Goal: Information Seeking & Learning: Learn about a topic

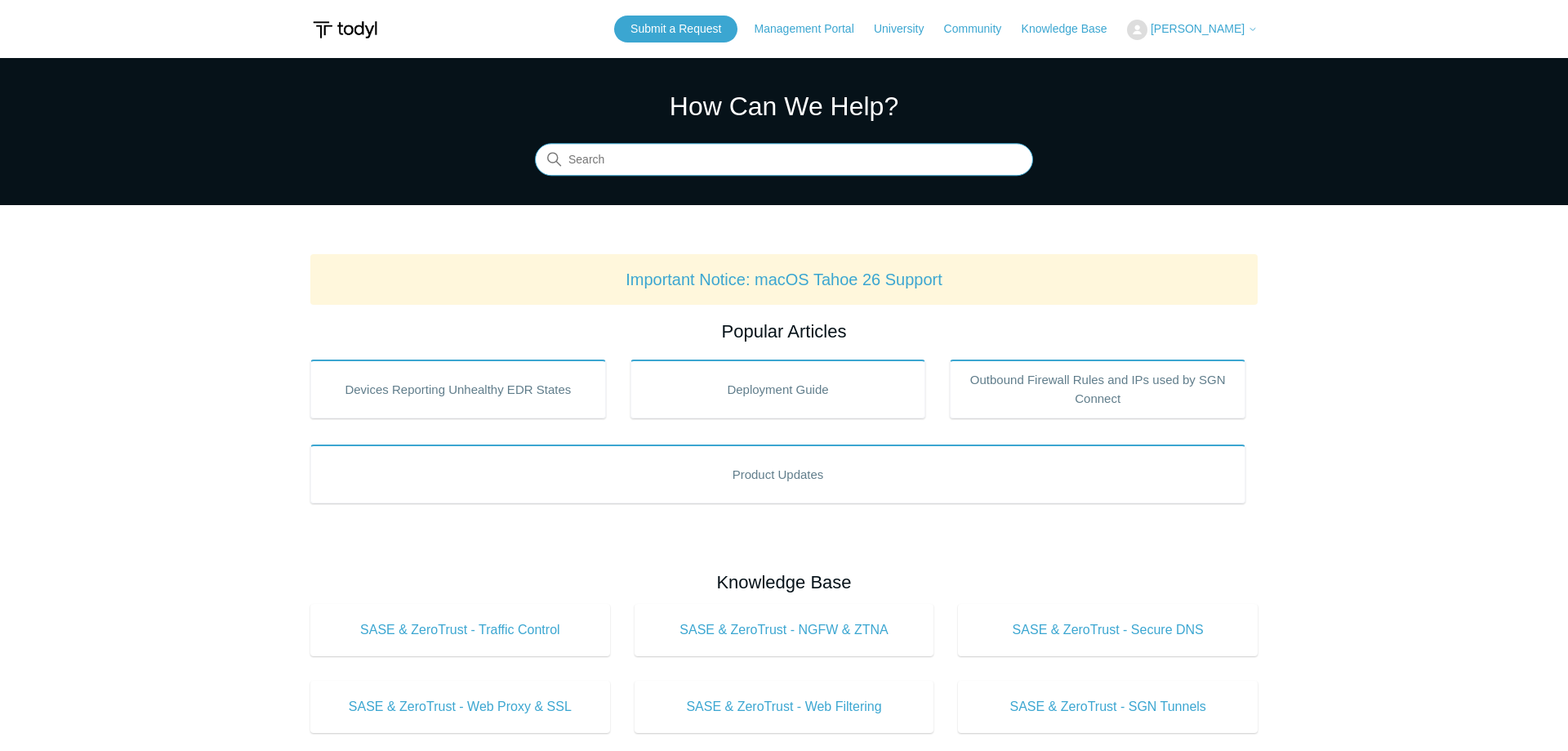
click at [618, 169] on input "Search" at bounding box center [784, 160] width 498 height 33
type input "whitelist"
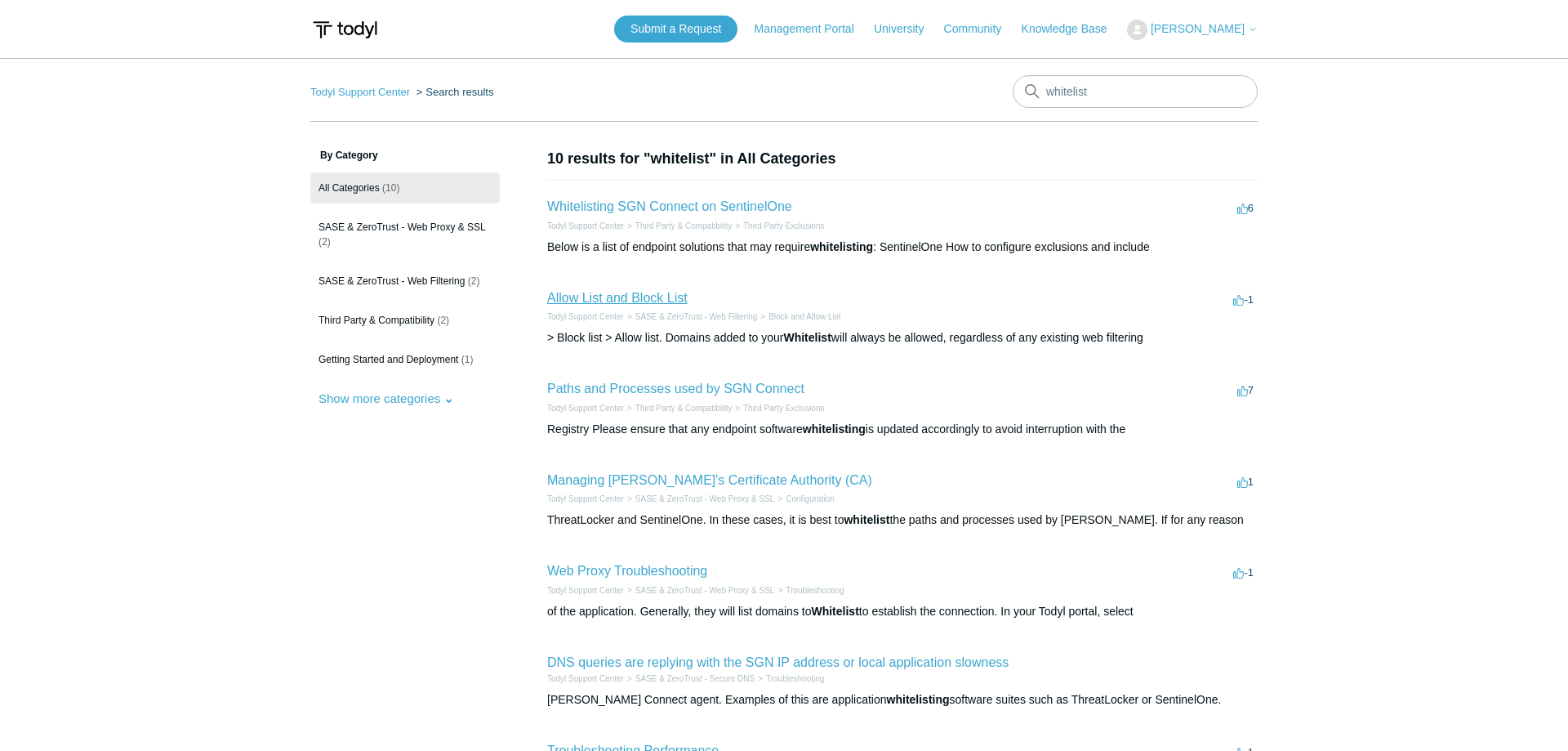
click at [621, 300] on link "Allow List and Block List" at bounding box center [618, 298] width 141 height 14
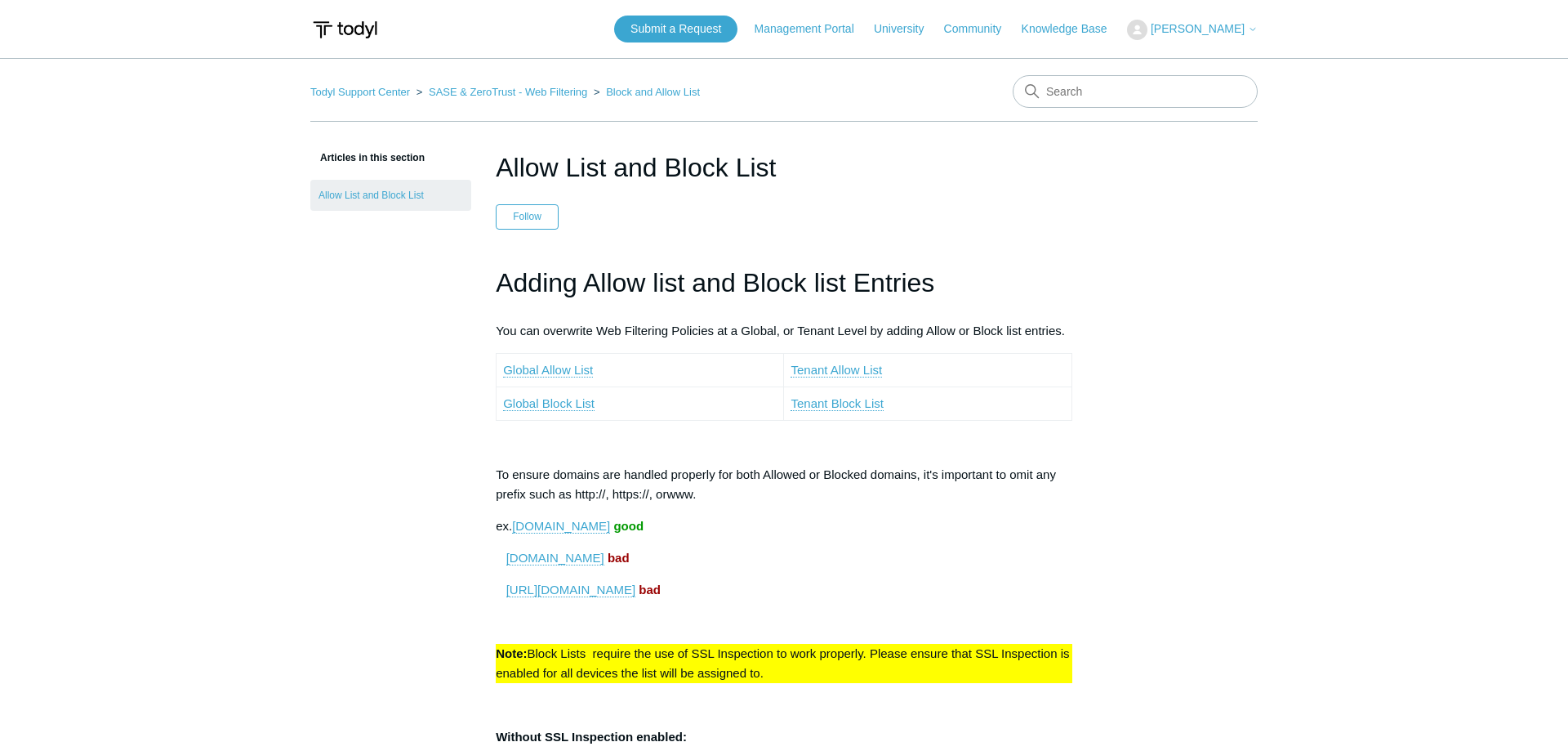
click at [555, 374] on link "Global Allow List" at bounding box center [548, 370] width 90 height 15
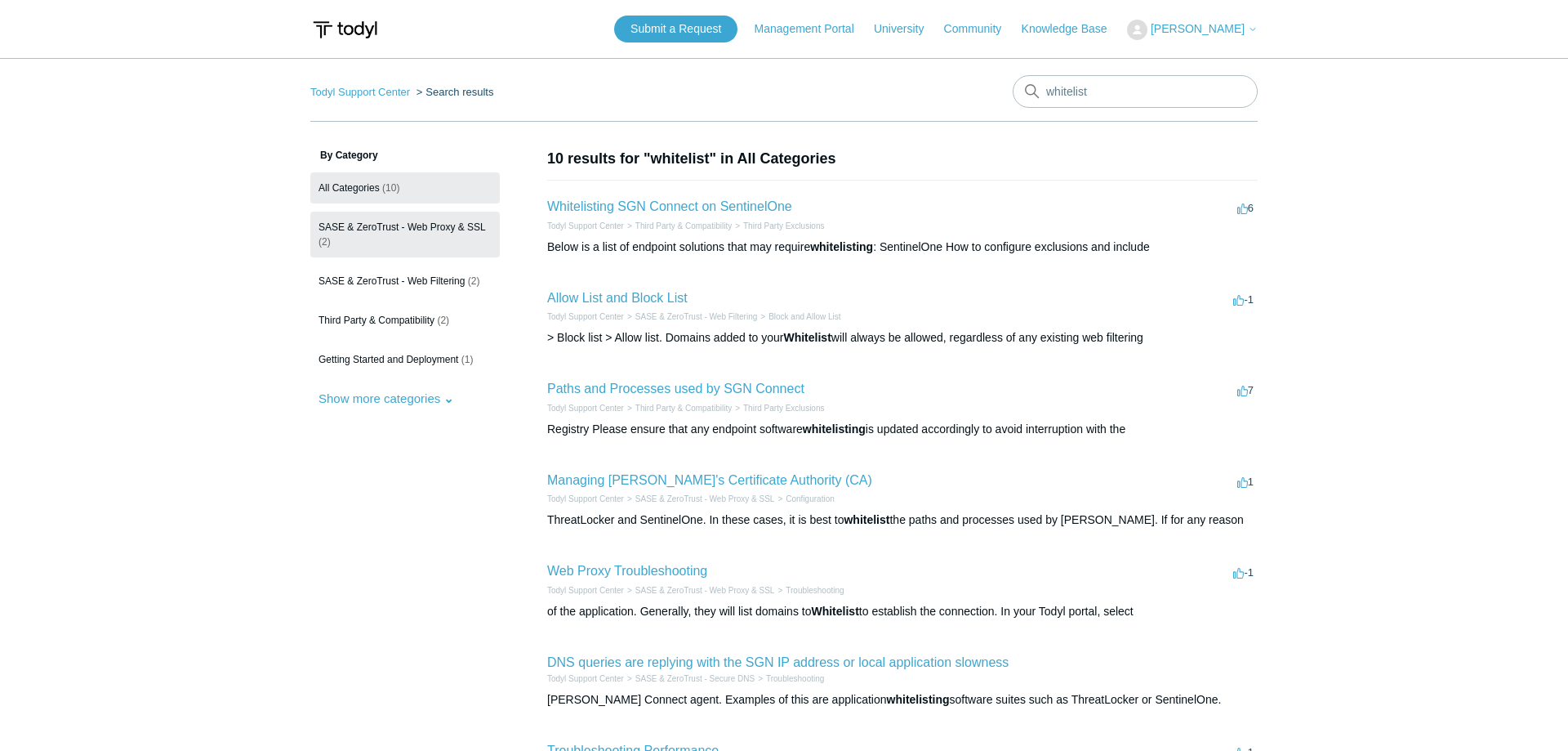
click at [390, 230] on span "SASE & ZeroTrust - Web Proxy & SSL" at bounding box center [402, 228] width 167 height 12
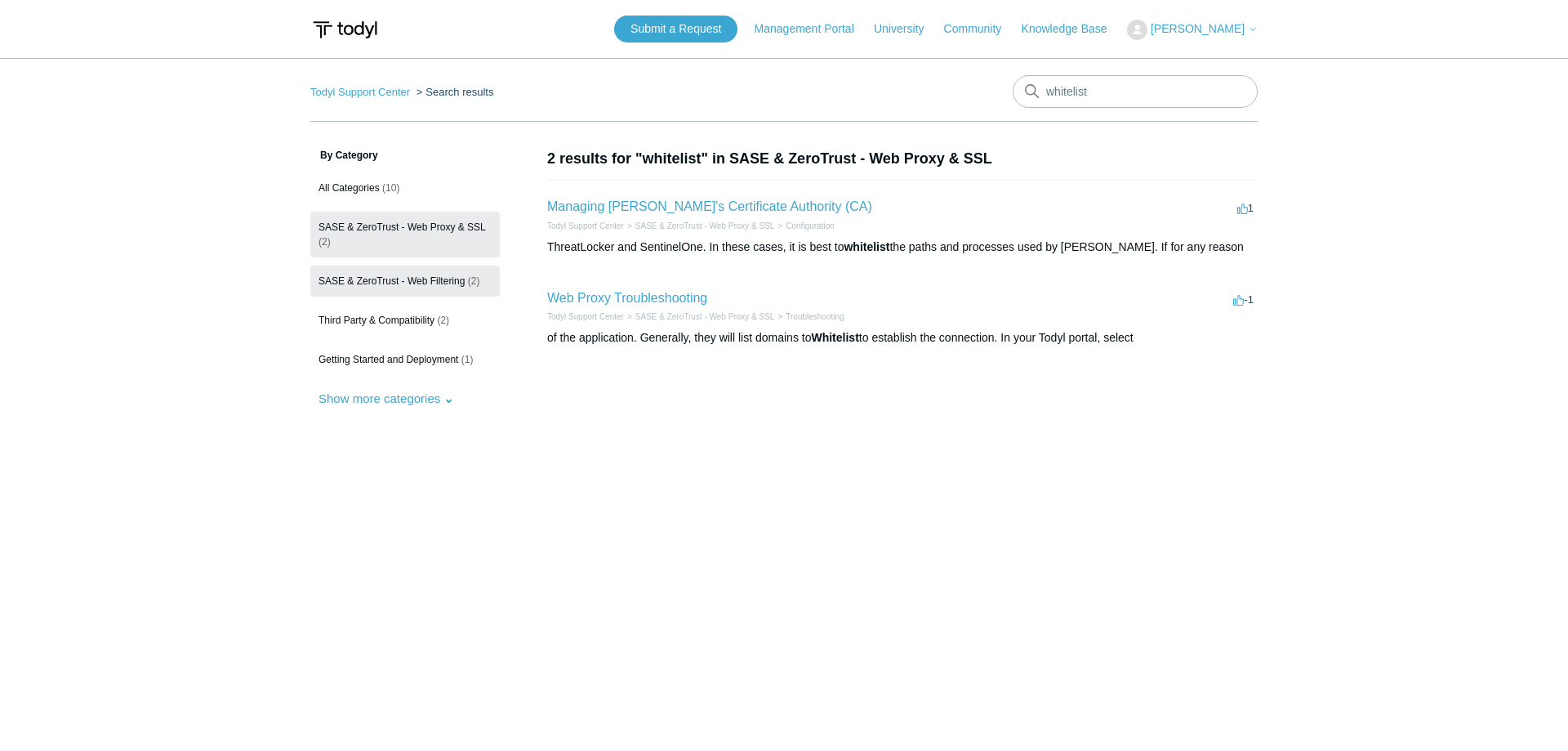
click at [409, 280] on span "SASE & ZeroTrust - Web Filtering" at bounding box center [391, 281] width 146 height 12
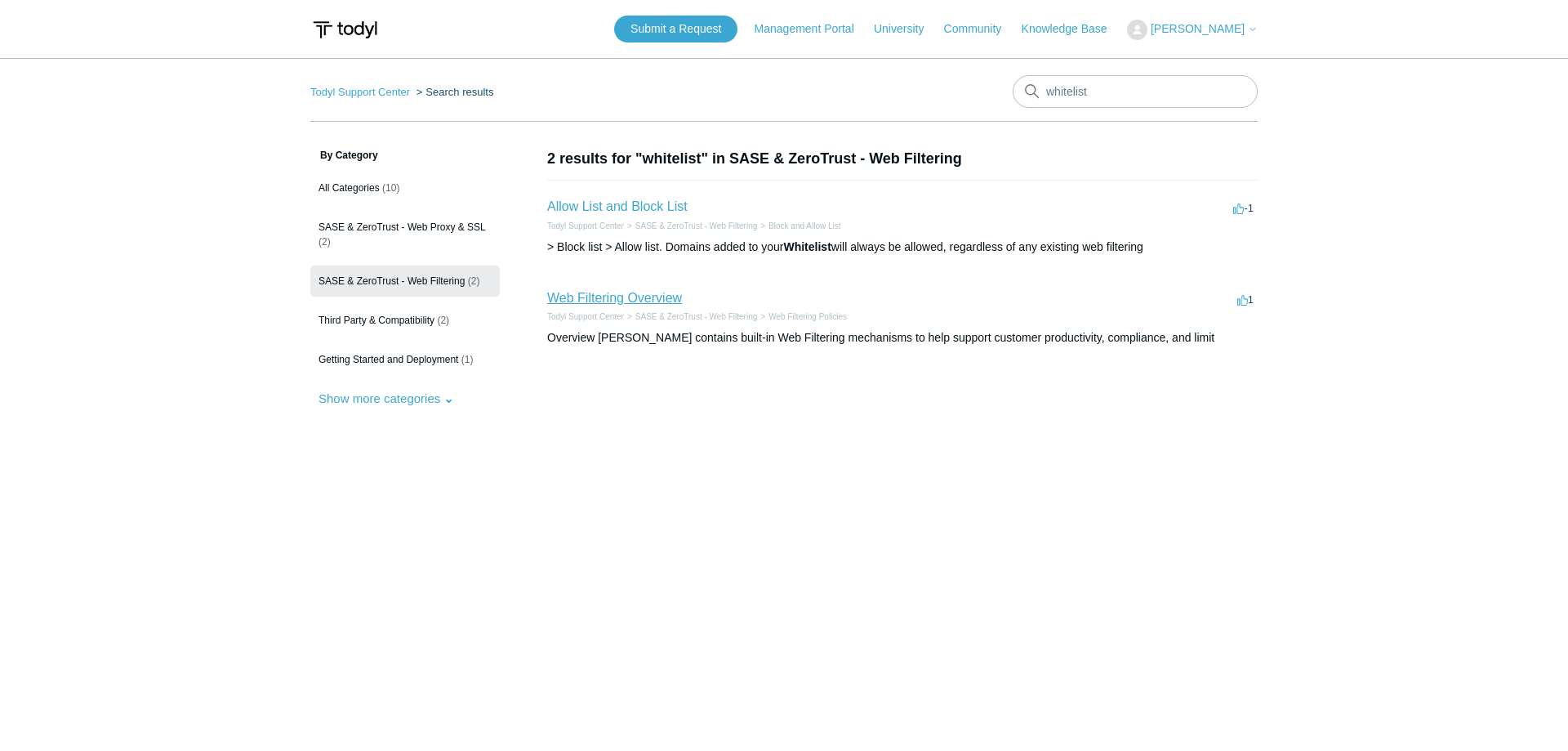
click at [610, 299] on link "Web Filtering Overview" at bounding box center [615, 298] width 135 height 14
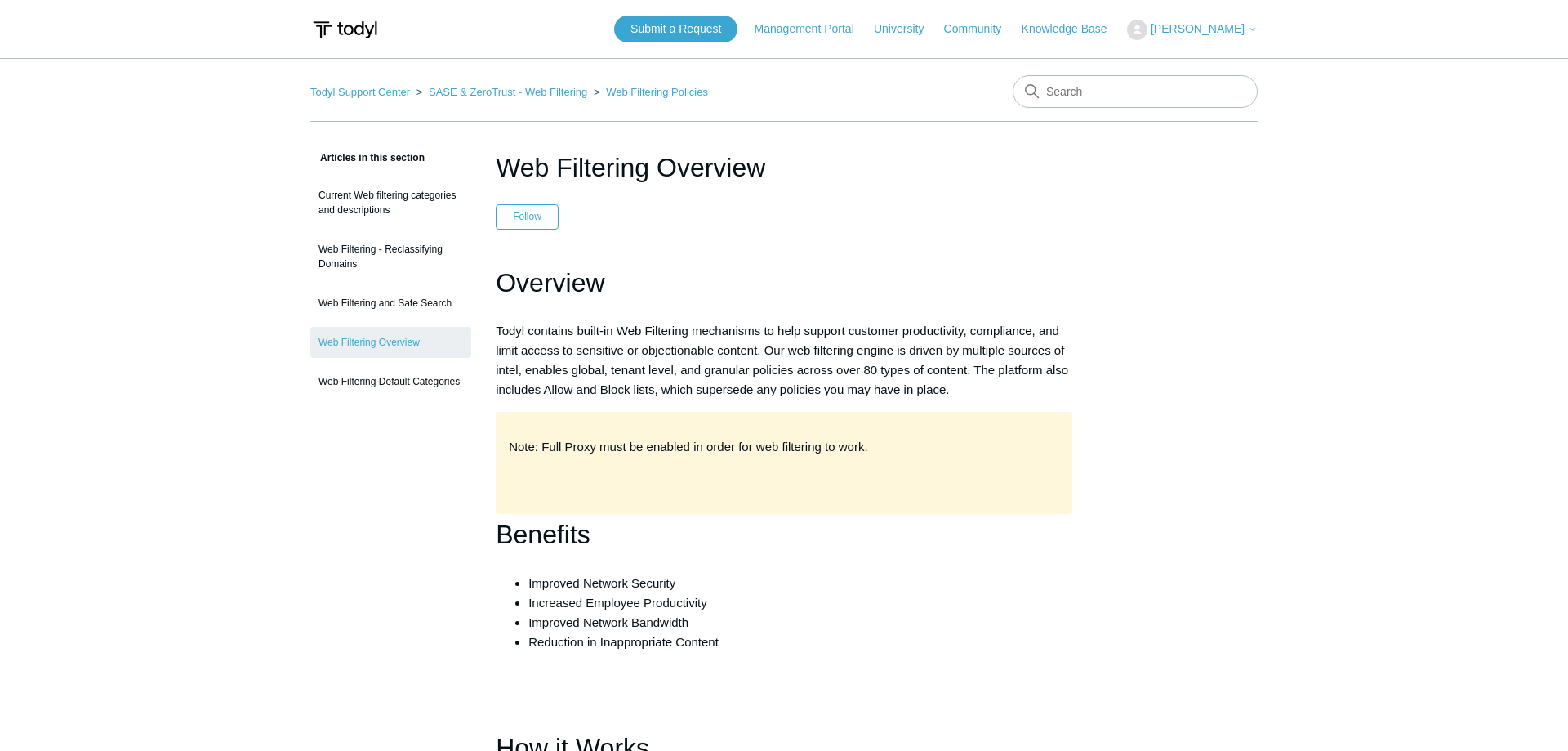
click at [757, 360] on p "Todyl contains built-in Web Filtering mechanisms to help support customer produ…" at bounding box center [783, 361] width 576 height 79
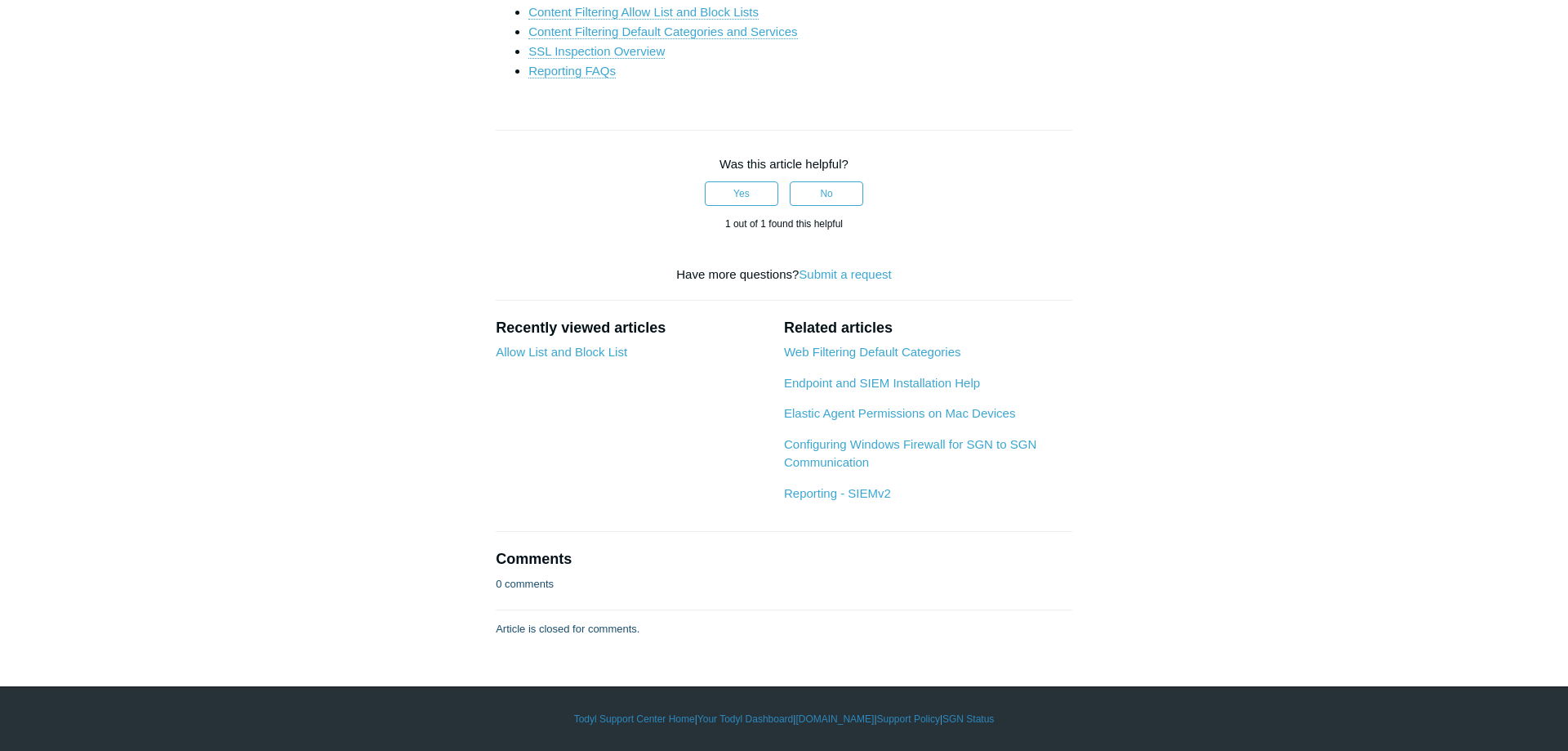
scroll to position [4001, 0]
